Goal: Information Seeking & Learning: Understand process/instructions

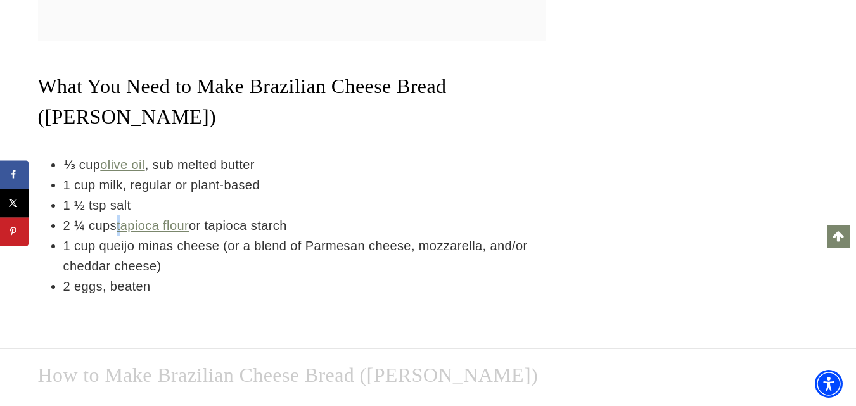
drag, startPoint x: 116, startPoint y: 210, endPoint x: 344, endPoint y: 231, distance: 228.5
click at [191, 216] on li "2 ¼ cups tapioca flour or tapioca starch" at bounding box center [304, 226] width 483 height 20
click at [358, 236] on li "1 cup queijo minas cheese (or a blend of Parmesan cheese, mozzarella, and/or ch…" at bounding box center [304, 256] width 483 height 41
click at [368, 175] on li "1 cup milk, regular or plant-based" at bounding box center [304, 185] width 483 height 20
drag, startPoint x: 449, startPoint y: 221, endPoint x: 281, endPoint y: 230, distance: 168.2
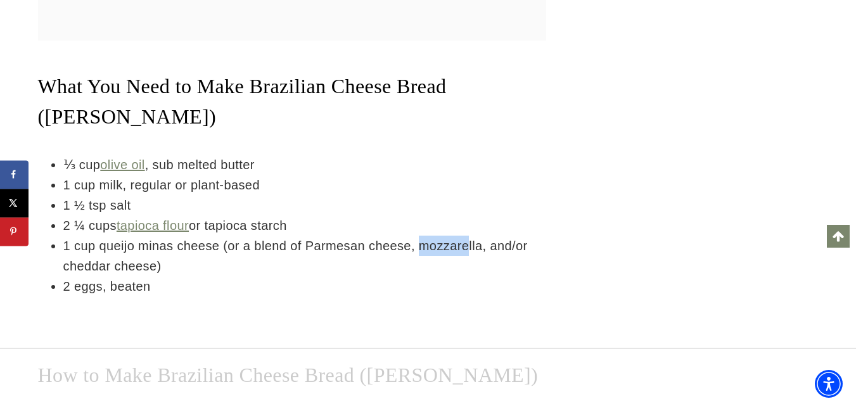
click at [460, 236] on li "1 cup queijo minas cheese (or a blend of Parmesan cheese, mozzarella, and/or ch…" at bounding box center [304, 256] width 483 height 41
click at [130, 242] on li "1 cup queijo minas cheese (or a blend of Parmesan cheese, mozzarella, and/or ch…" at bounding box center [304, 256] width 483 height 41
drag, startPoint x: 360, startPoint y: 224, endPoint x: 466, endPoint y: 227, distance: 105.9
click at [436, 236] on li "1 cup queijo minas cheese (or a blend of Parmesan cheese, mozzarella, and/or ch…" at bounding box center [304, 256] width 483 height 41
drag, startPoint x: 472, startPoint y: 233, endPoint x: 444, endPoint y: 238, distance: 28.5
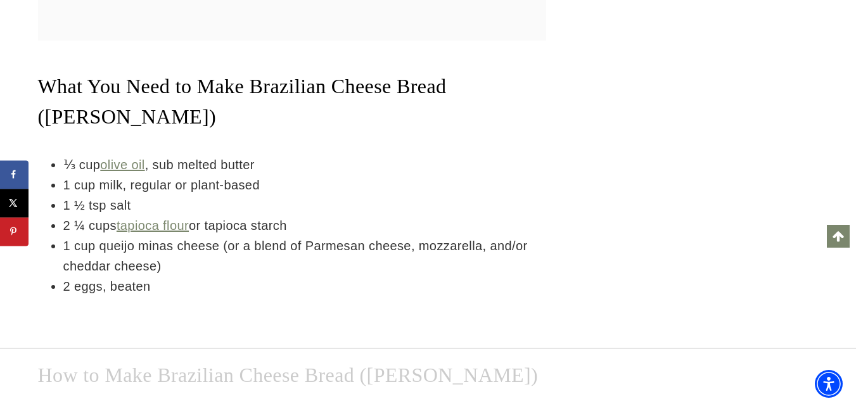
click at [468, 236] on li "1 cup queijo minas cheese (or a blend of Parmesan cheese, mozzarella, and/or ch…" at bounding box center [304, 256] width 483 height 41
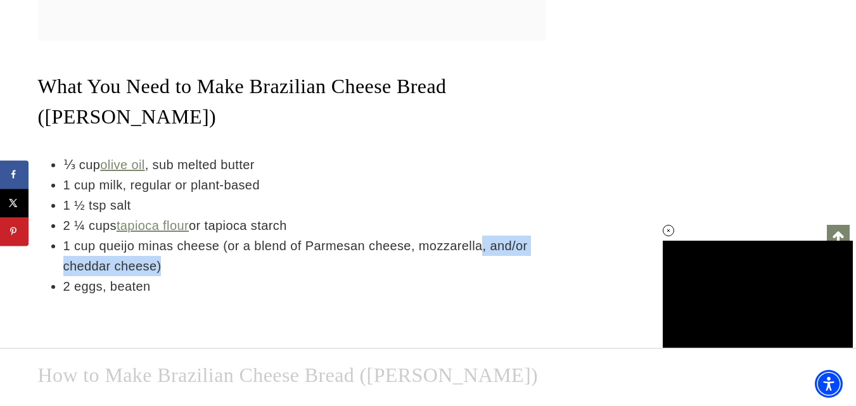
click at [346, 236] on li "1 cup queijo minas cheese (or a blend of Parmesan cheese, mozzarella, and/or ch…" at bounding box center [304, 256] width 483 height 41
click at [427, 236] on li "1 cup queijo minas cheese (or a blend of Parmesan cheese, mozzarella, and/or ch…" at bounding box center [304, 256] width 483 height 41
click at [115, 240] on li "1 cup queijo minas cheese (or a blend of Parmesan cheese, mozzarella, and/or ch…" at bounding box center [304, 256] width 483 height 41
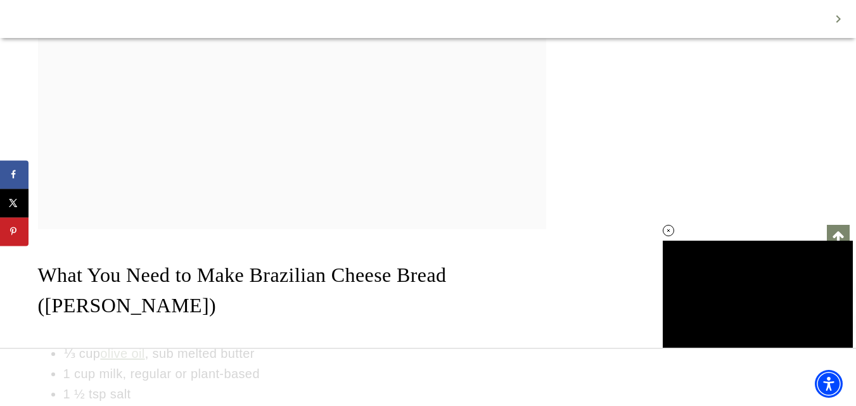
scroll to position [2652, 0]
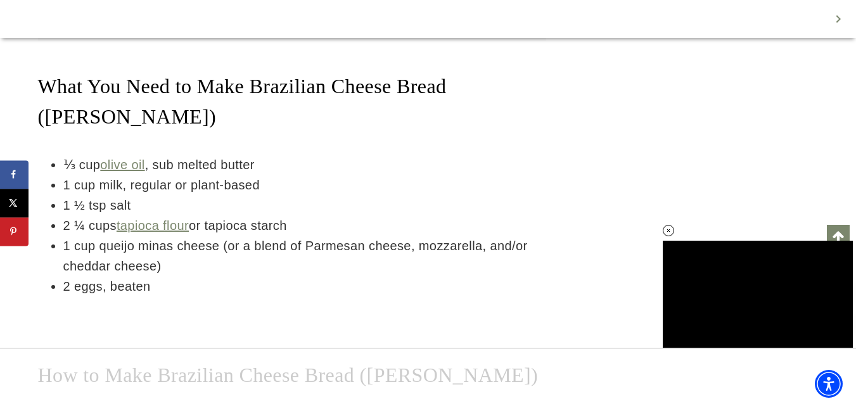
click at [348, 216] on li "2 ¼ cups tapioca flour or tapioca starch" at bounding box center [304, 226] width 483 height 20
click at [374, 236] on li "1 cup queijo minas cheese (or a blend of Parmesan cheese, mozzarella, and/or ch…" at bounding box center [304, 256] width 483 height 41
click at [297, 236] on li "1 cup queijo minas cheese (or a blend of Parmesan cheese, mozzarella, and/or ch…" at bounding box center [304, 256] width 483 height 41
click at [436, 244] on li "1 cup queijo minas cheese (or a blend of Parmesan cheese, mozzarella, and/or ch…" at bounding box center [304, 256] width 483 height 41
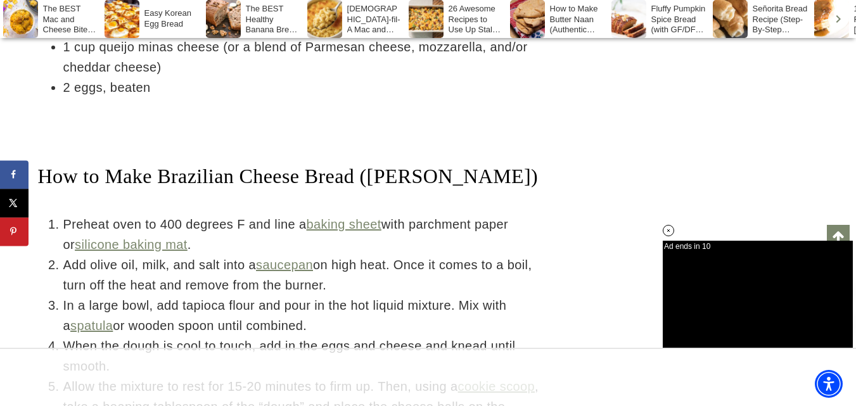
scroll to position [2788, 0]
